Goal: Information Seeking & Learning: Learn about a topic

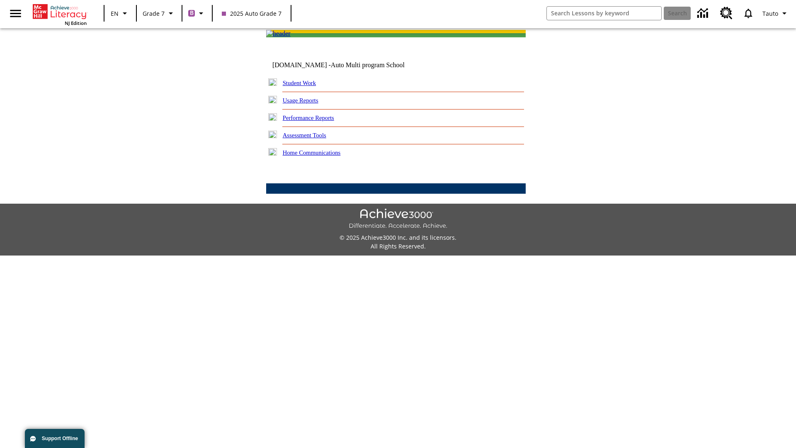
click at [317, 121] on link "Performance Reports" at bounding box center [308, 117] width 51 height 7
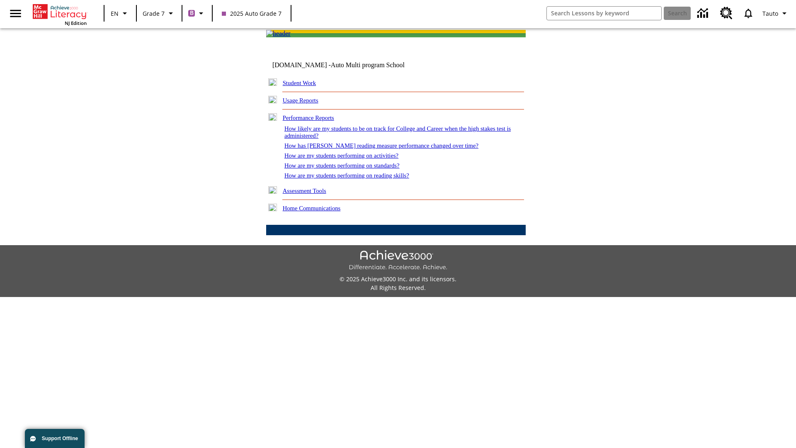
click at [355, 179] on link "How are my students performing on reading skills?" at bounding box center [346, 175] width 125 height 7
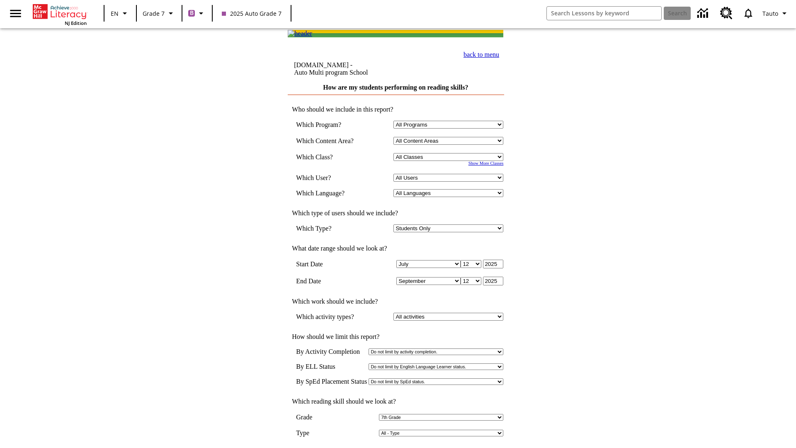
select select "2"
click at [396, 447] on input "View Report" at bounding box center [396, 456] width 40 height 9
select select "2348140"
